Goal: Information Seeking & Learning: Learn about a topic

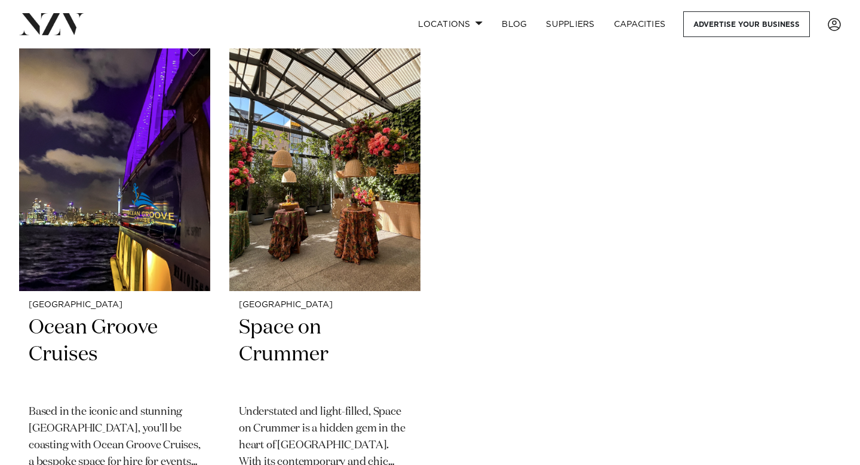
scroll to position [6713, 0]
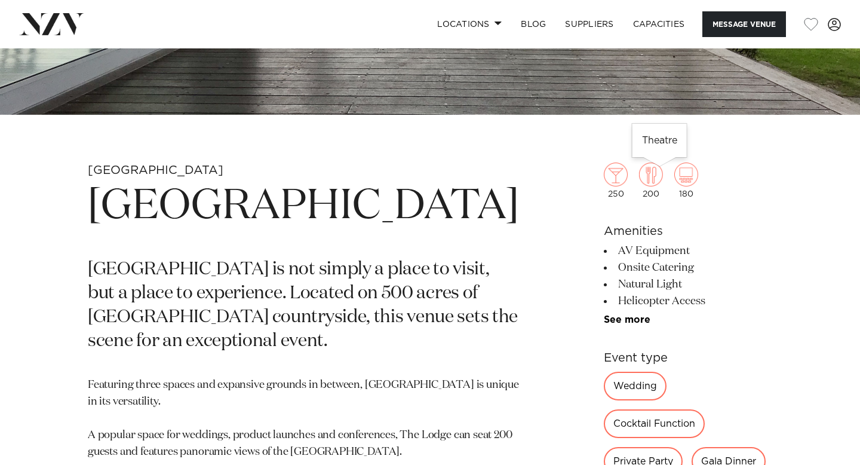
scroll to position [338, 0]
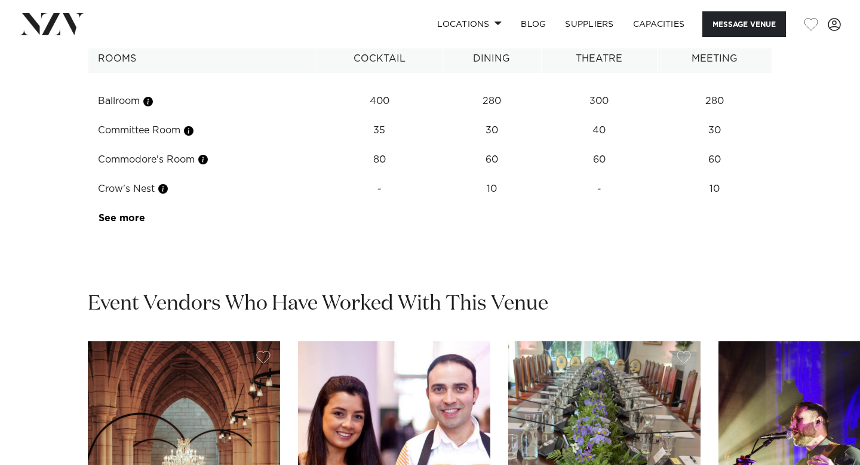
scroll to position [1664, 0]
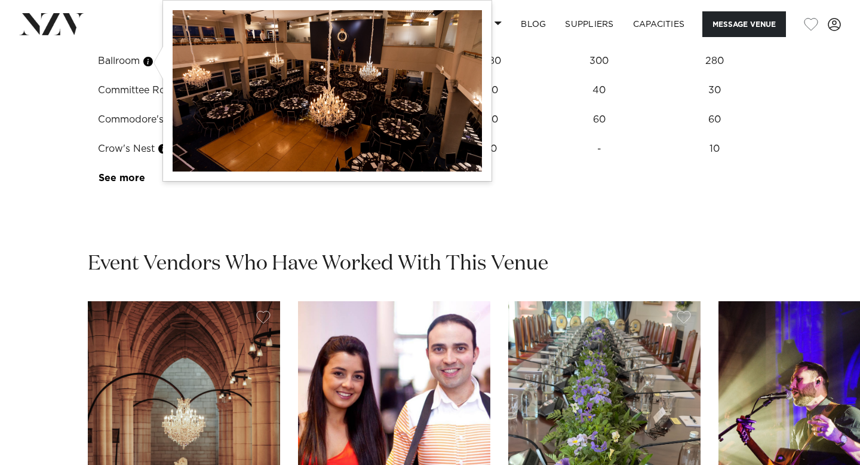
click at [152, 62] on button "button" at bounding box center [148, 62] width 12 height 12
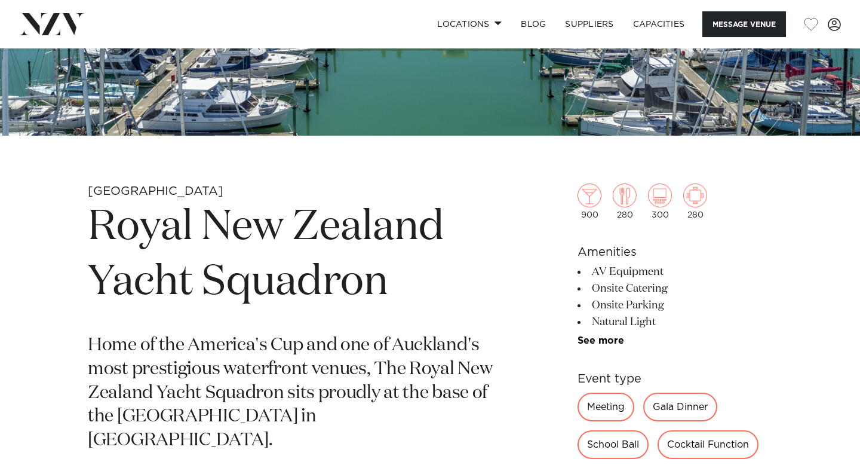
scroll to position [318, 0]
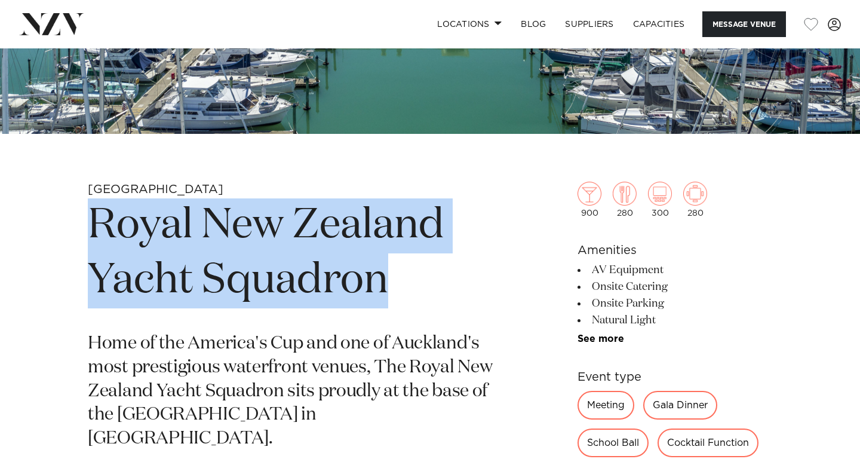
drag, startPoint x: 387, startPoint y: 286, endPoint x: 80, endPoint y: 242, distance: 310.2
copy h1 "Royal New Zealand Yacht Squadron"
